Goal: Transaction & Acquisition: Purchase product/service

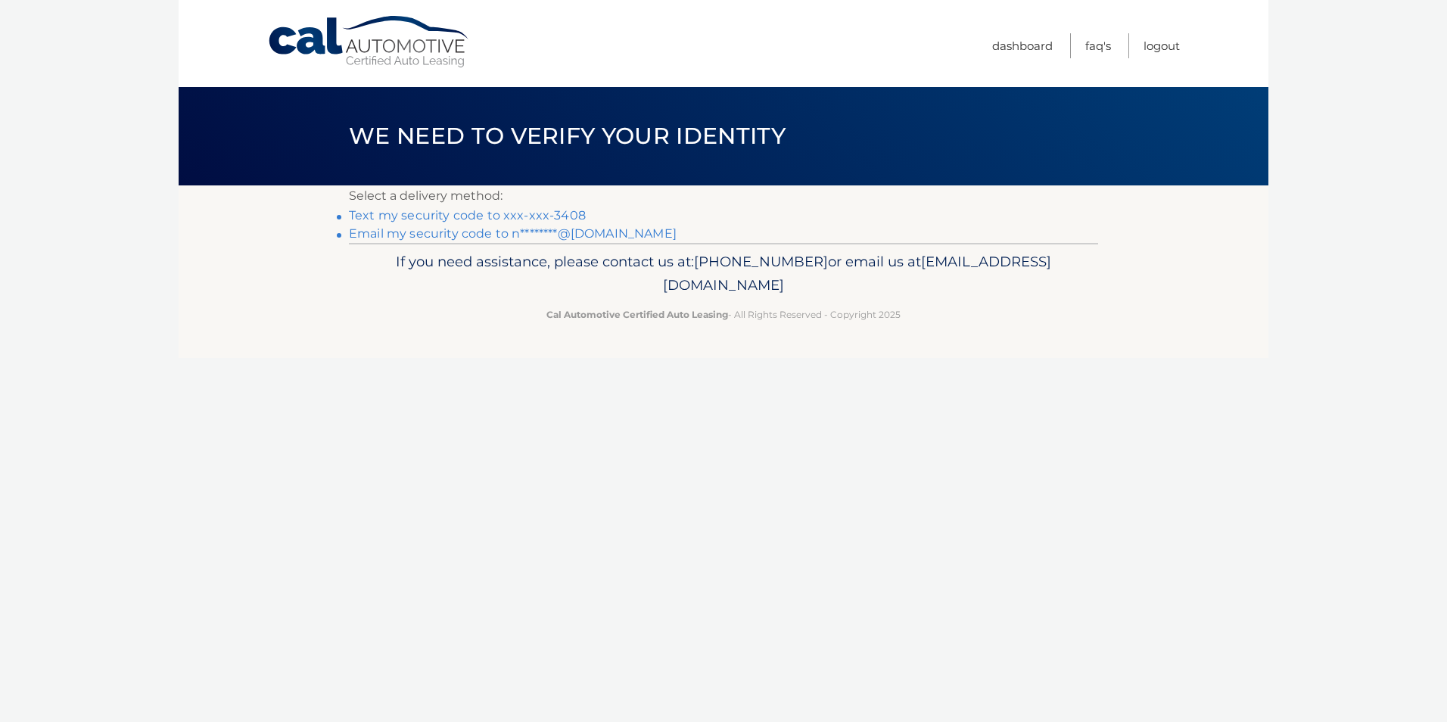
click at [613, 232] on link "Email my security code to n********@yahoo.com" at bounding box center [513, 233] width 328 height 14
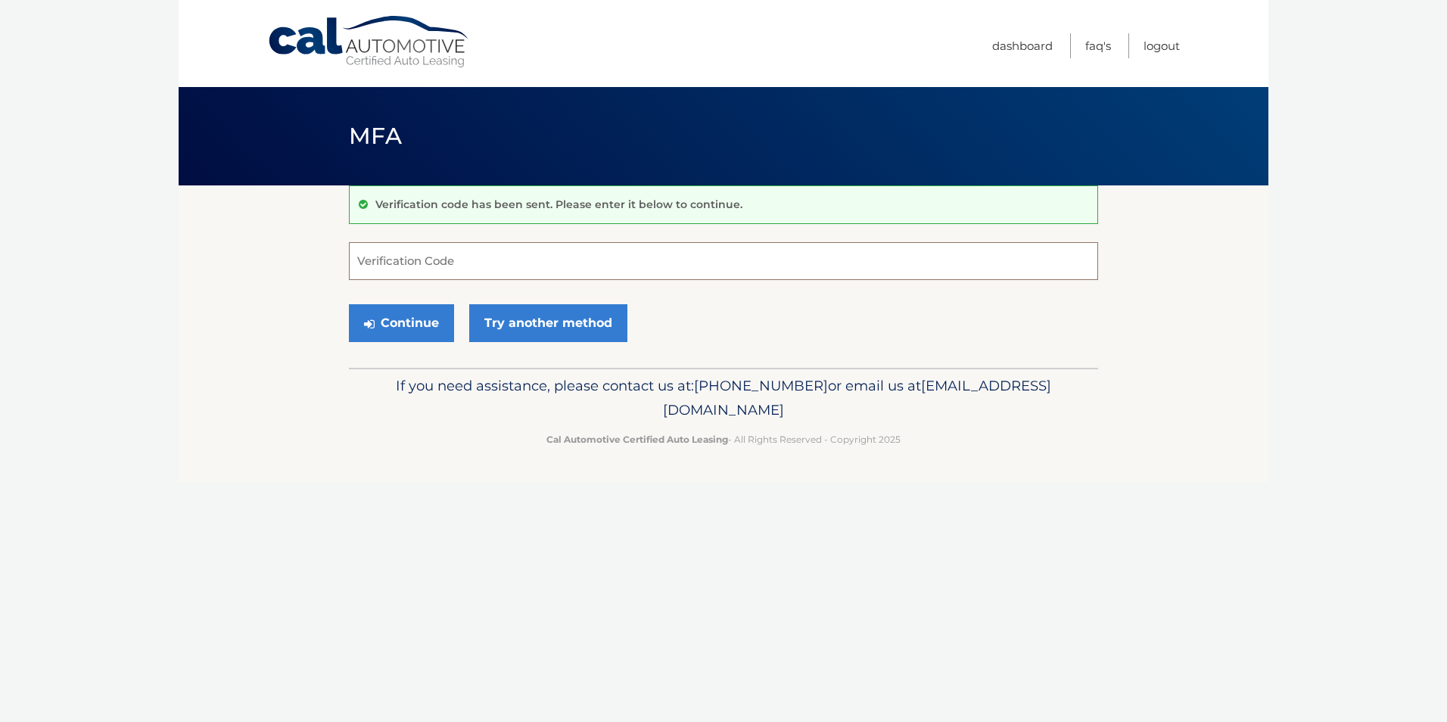
click at [599, 265] on input "Verification Code" at bounding box center [723, 261] width 749 height 38
type input "307466"
click at [412, 319] on button "Continue" at bounding box center [401, 323] width 105 height 38
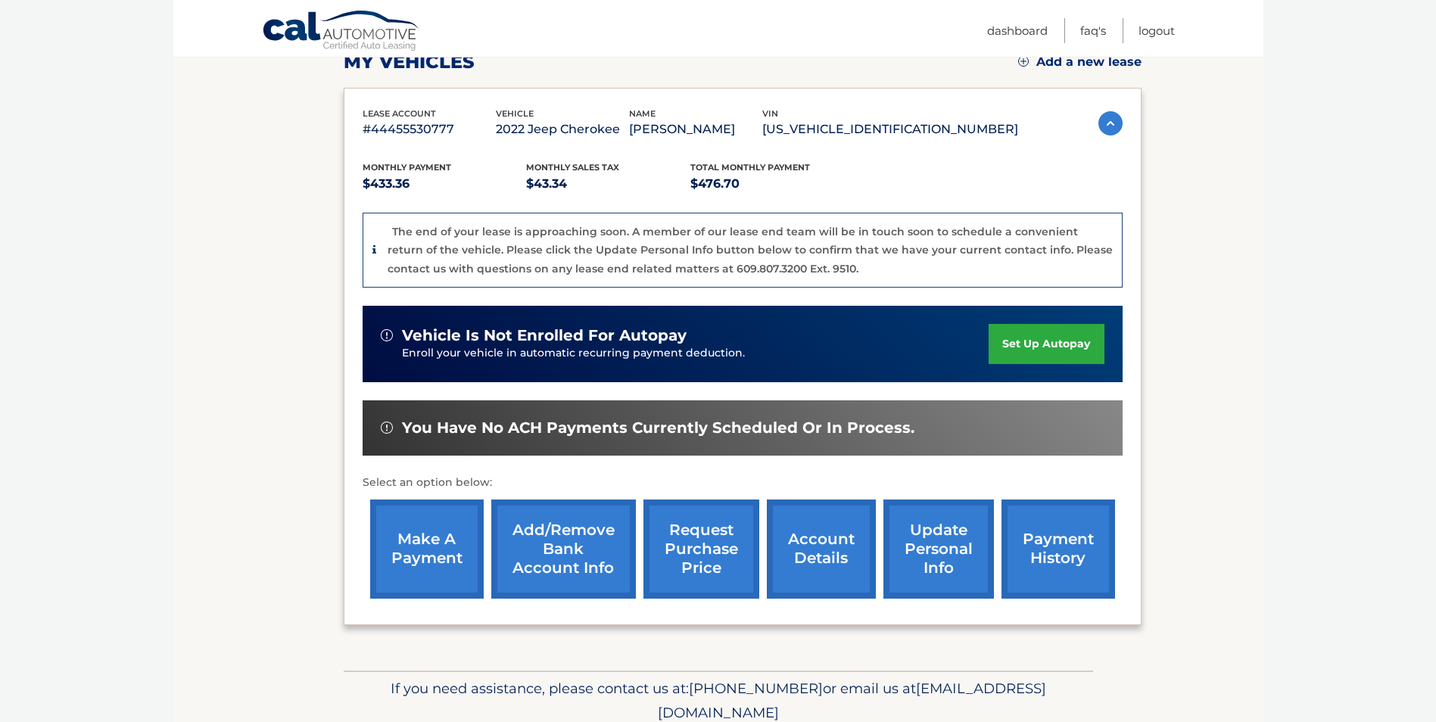
scroll to position [227, 0]
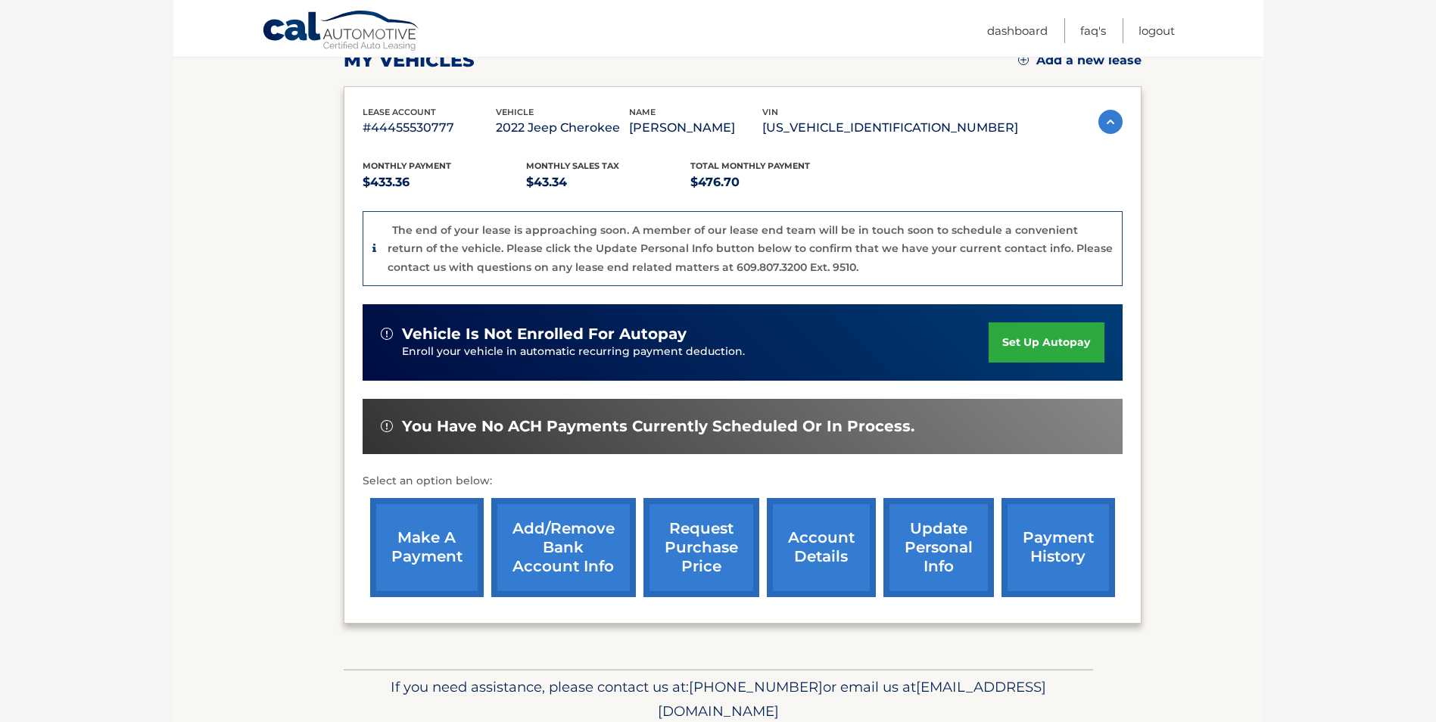
click at [427, 524] on link "make a payment" at bounding box center [427, 547] width 114 height 99
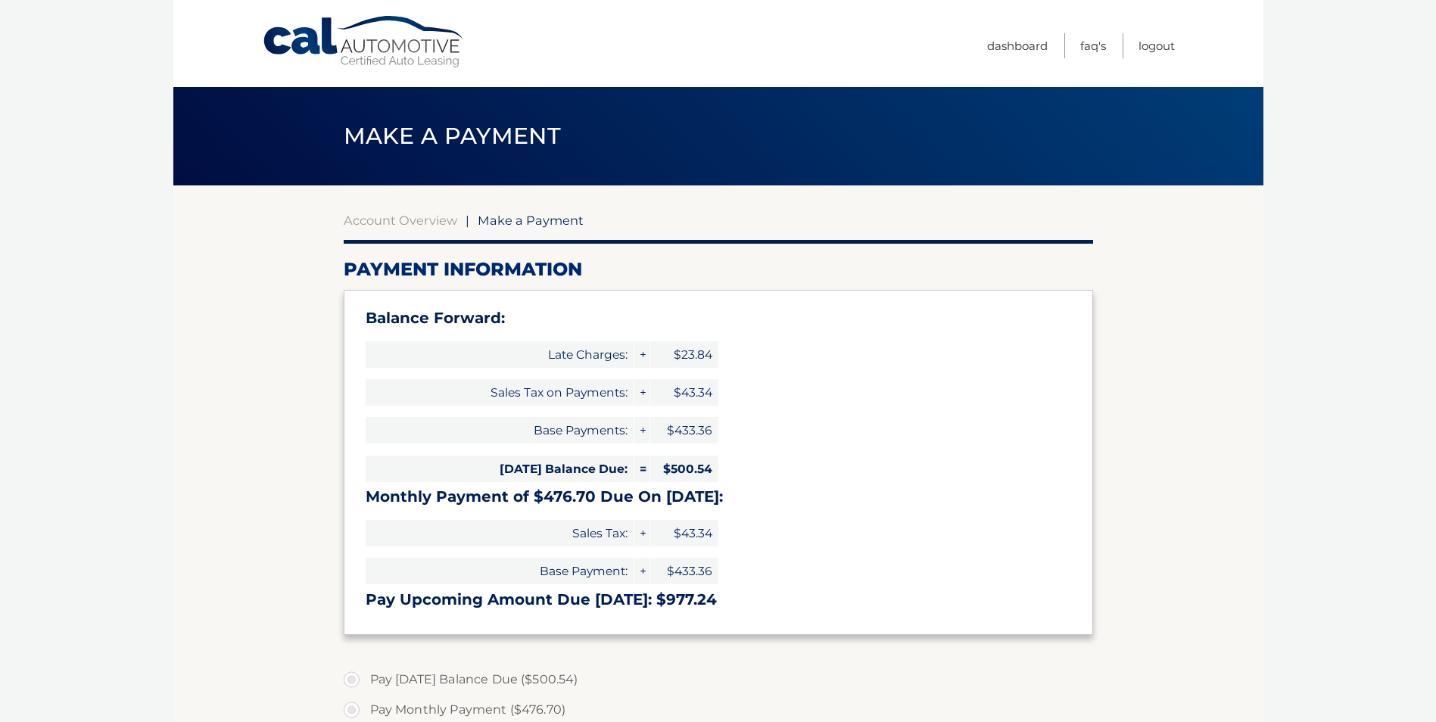
select select "ZjZhZGI0MzMtNWQ5NS00NTEwLWE4NmUtMDZiZDcxNTJmYmQ4"
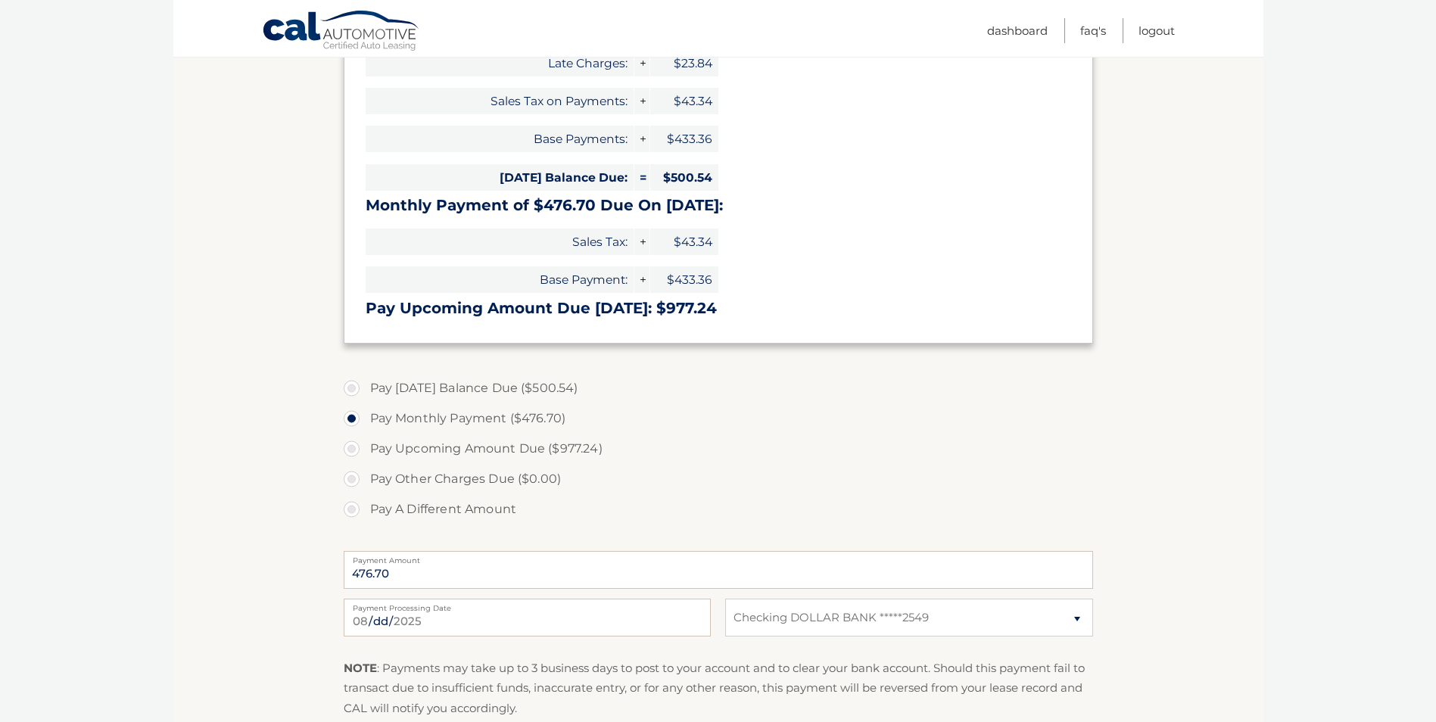
scroll to position [303, 0]
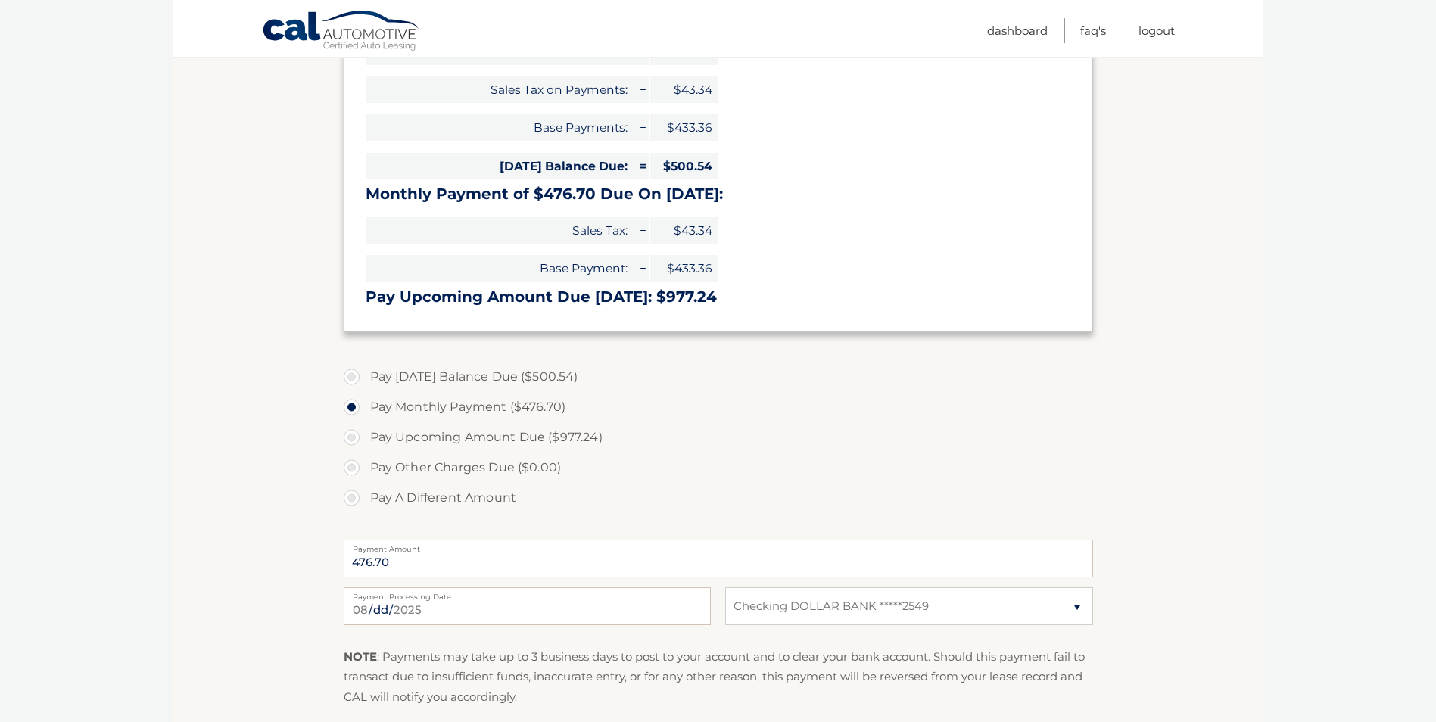
click at [350, 378] on label "Pay Today's Balance Due ($500.54)" at bounding box center [718, 377] width 749 height 30
click at [350, 378] on input "Pay Today's Balance Due ($500.54)" at bounding box center [357, 374] width 15 height 24
radio input "true"
type input "500.54"
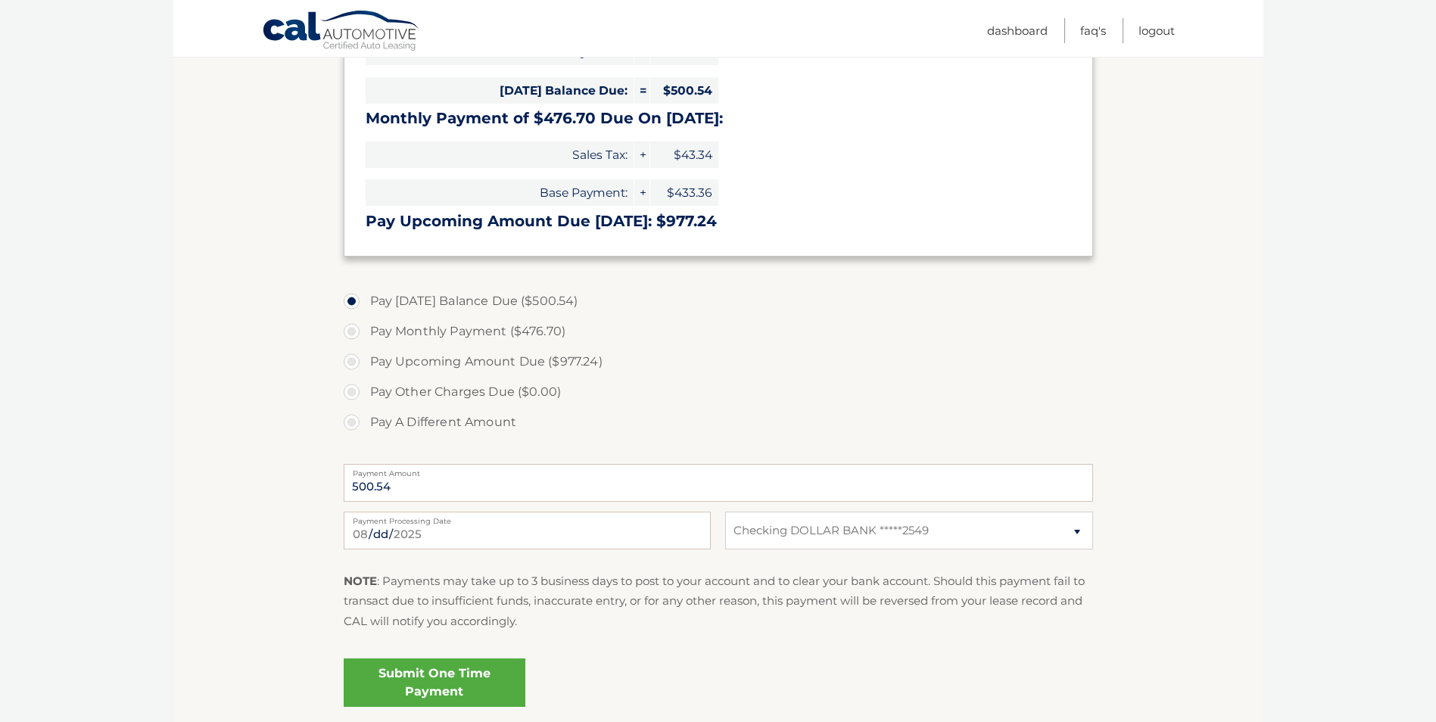
click at [446, 679] on link "Submit One Time Payment" at bounding box center [435, 682] width 182 height 48
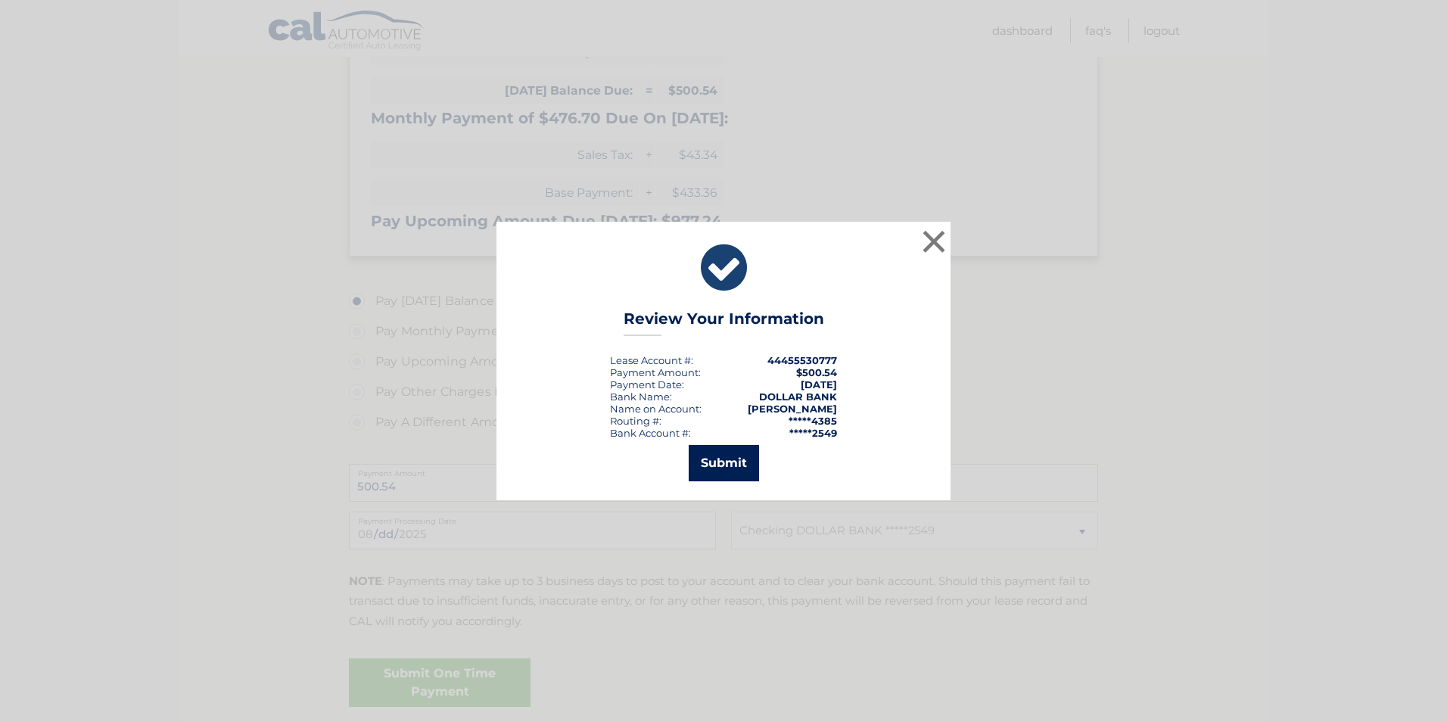
click at [726, 461] on button "Submit" at bounding box center [724, 463] width 70 height 36
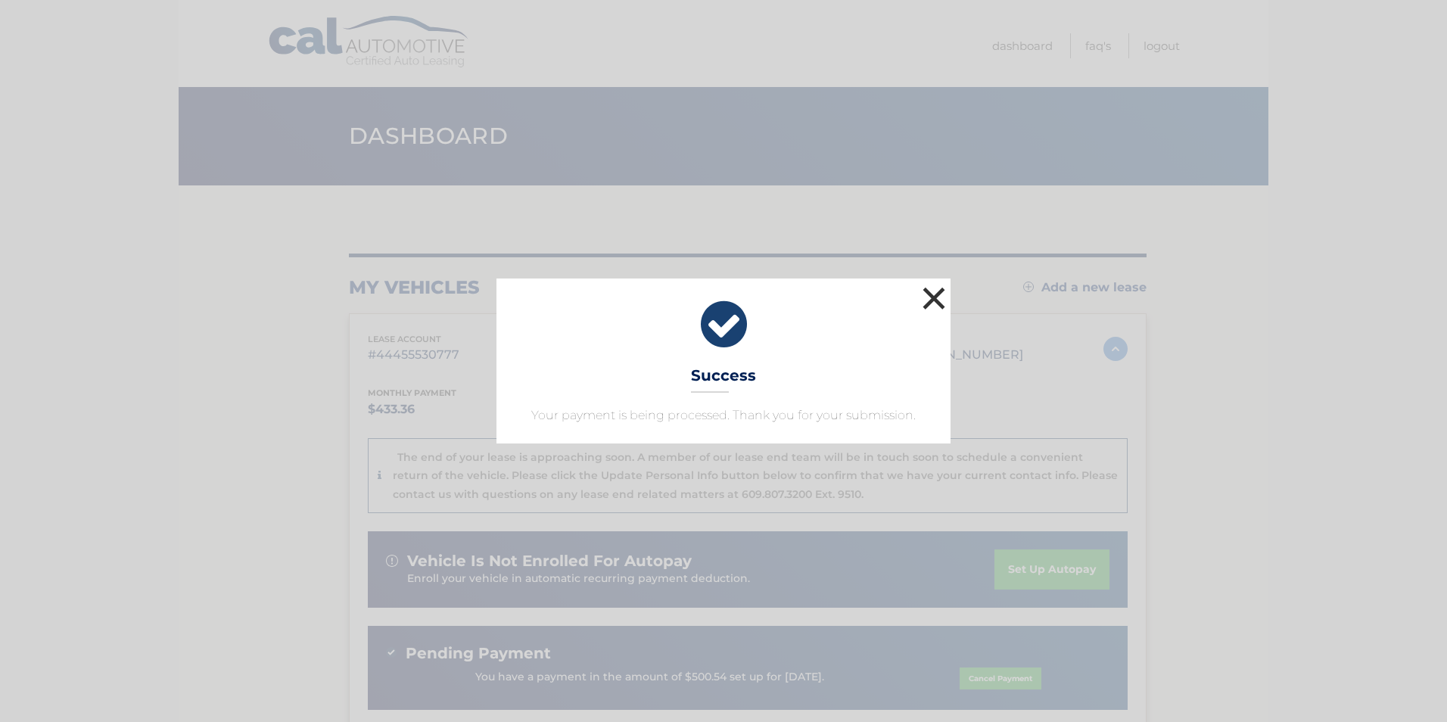
click at [932, 292] on button "×" at bounding box center [934, 298] width 30 height 30
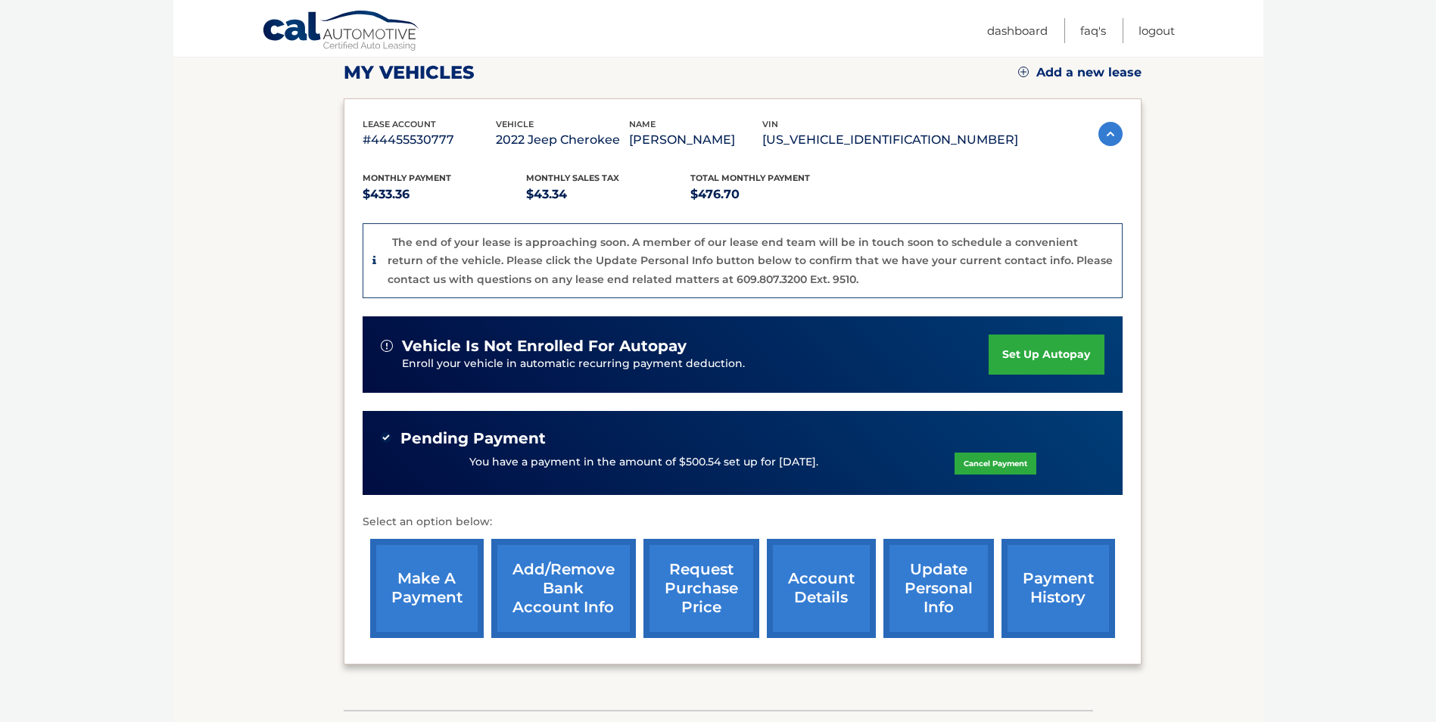
scroll to position [303, 0]
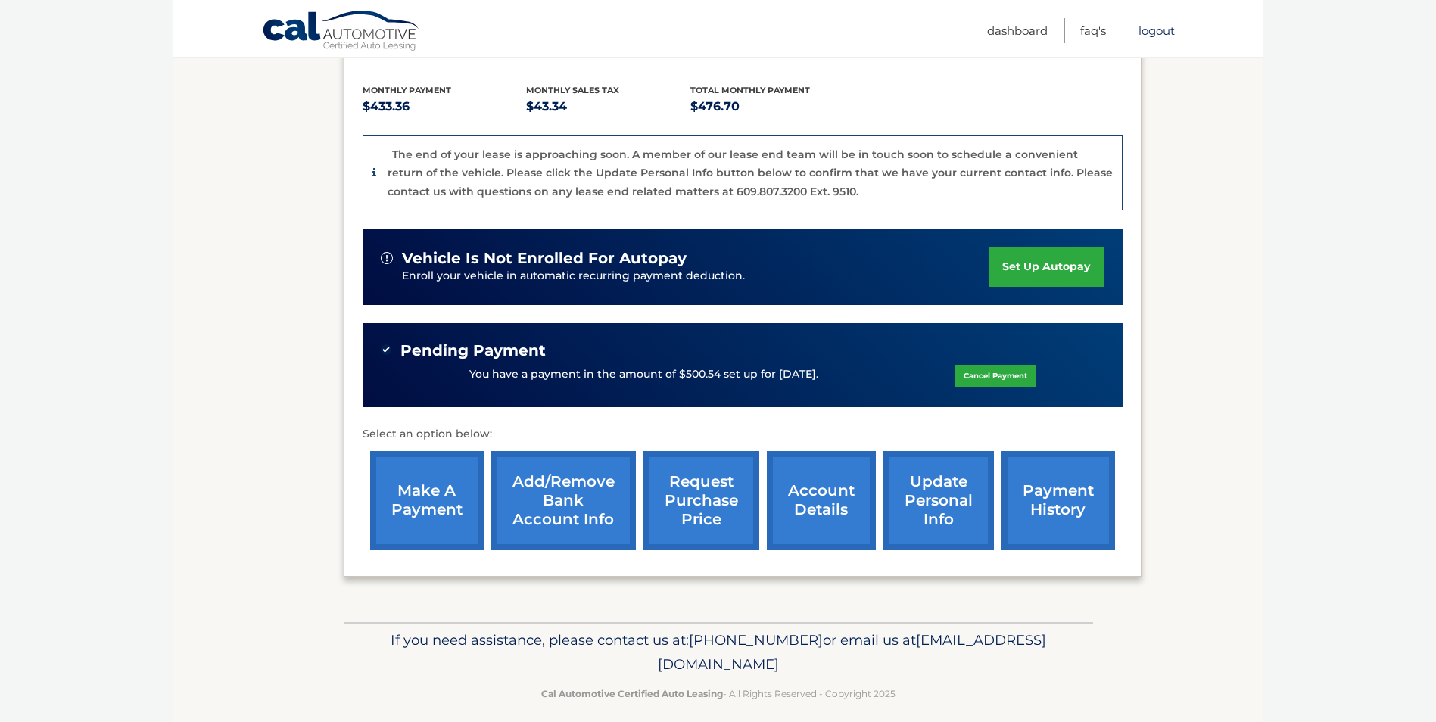
click at [1144, 30] on link "Logout" at bounding box center [1156, 30] width 36 height 25
